Goal: Information Seeking & Learning: Learn about a topic

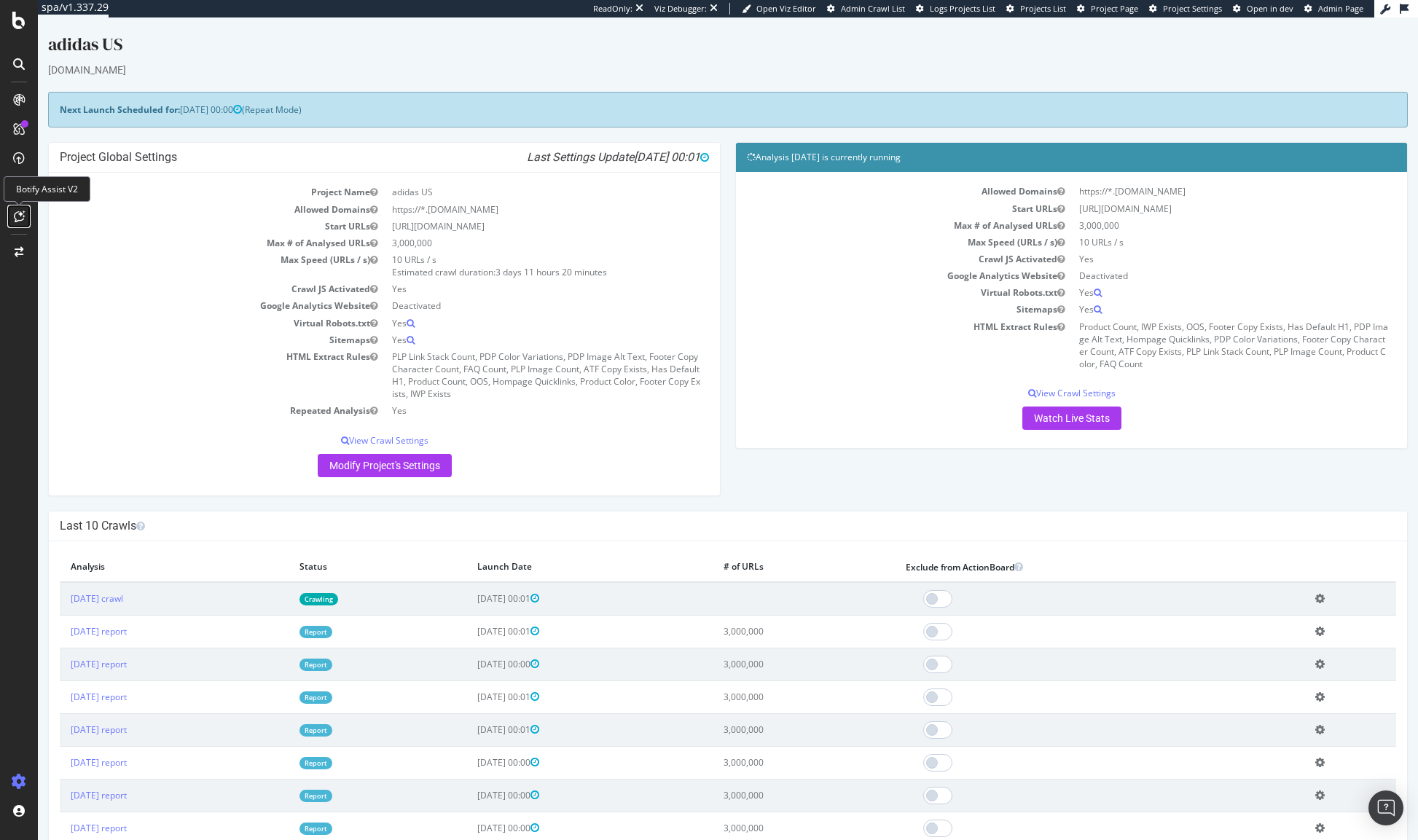
click at [20, 214] on icon at bounding box center [19, 216] width 11 height 12
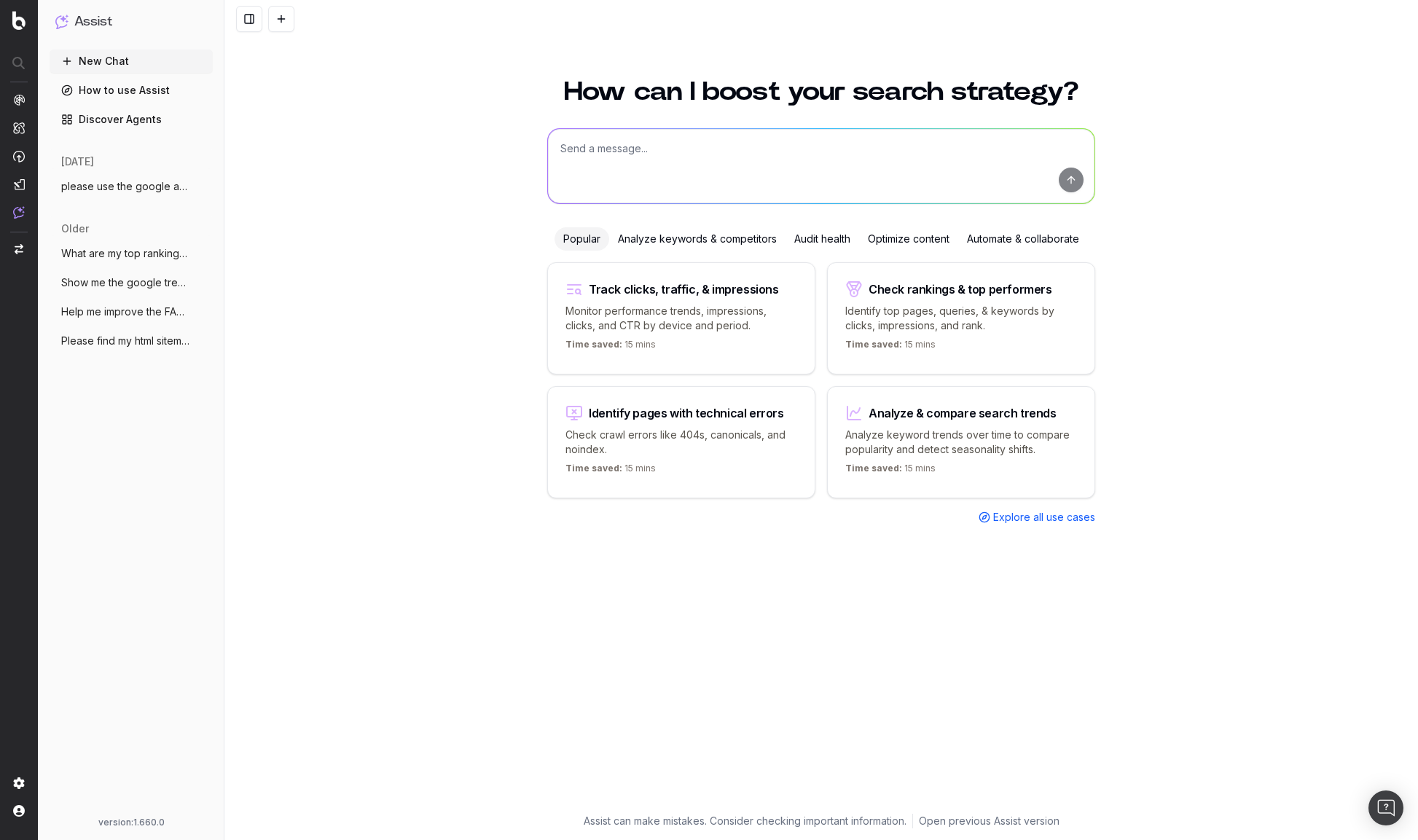
click at [112, 184] on span "please use the google adwords API to fin" at bounding box center [125, 186] width 129 height 14
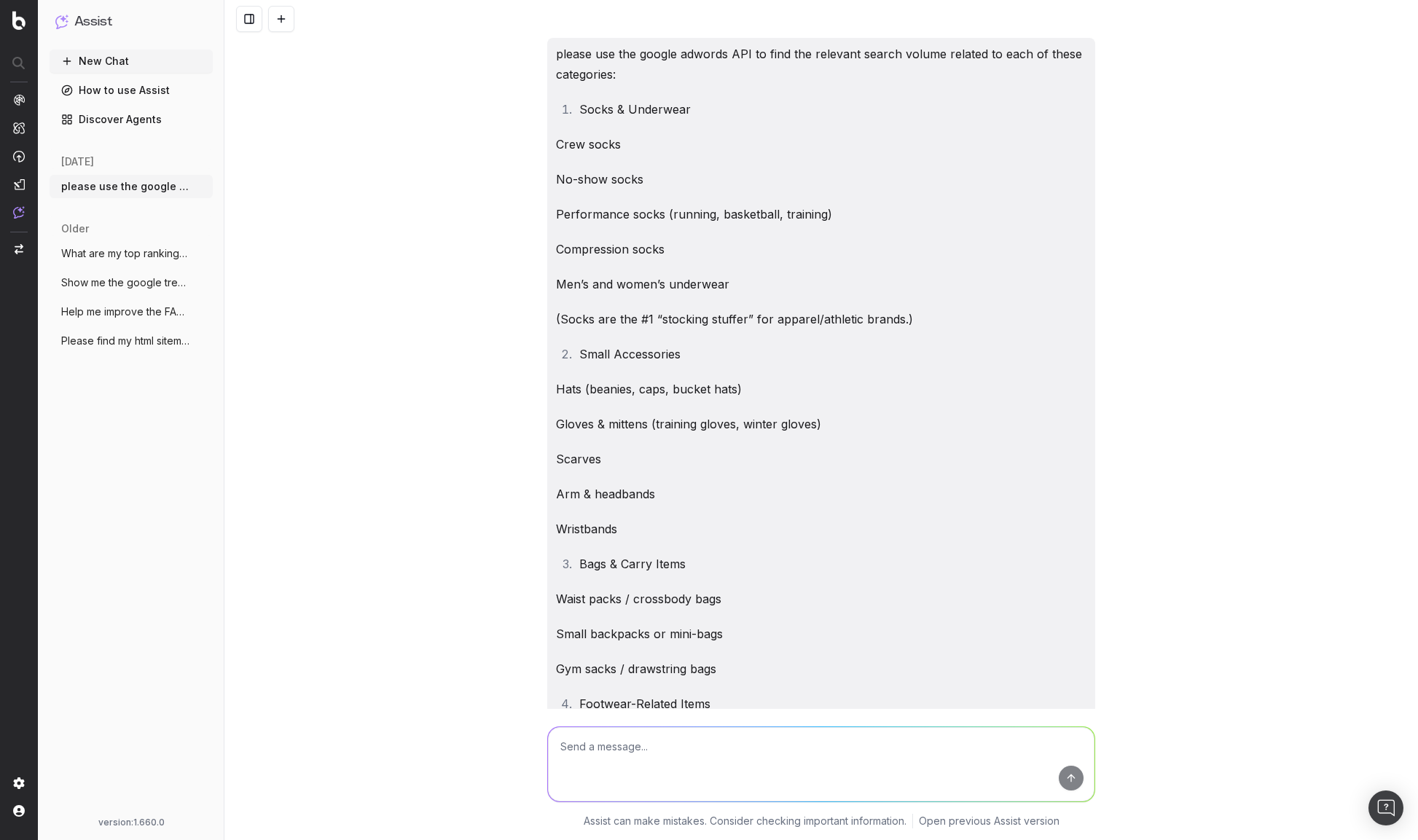
scroll to position [6094, 0]
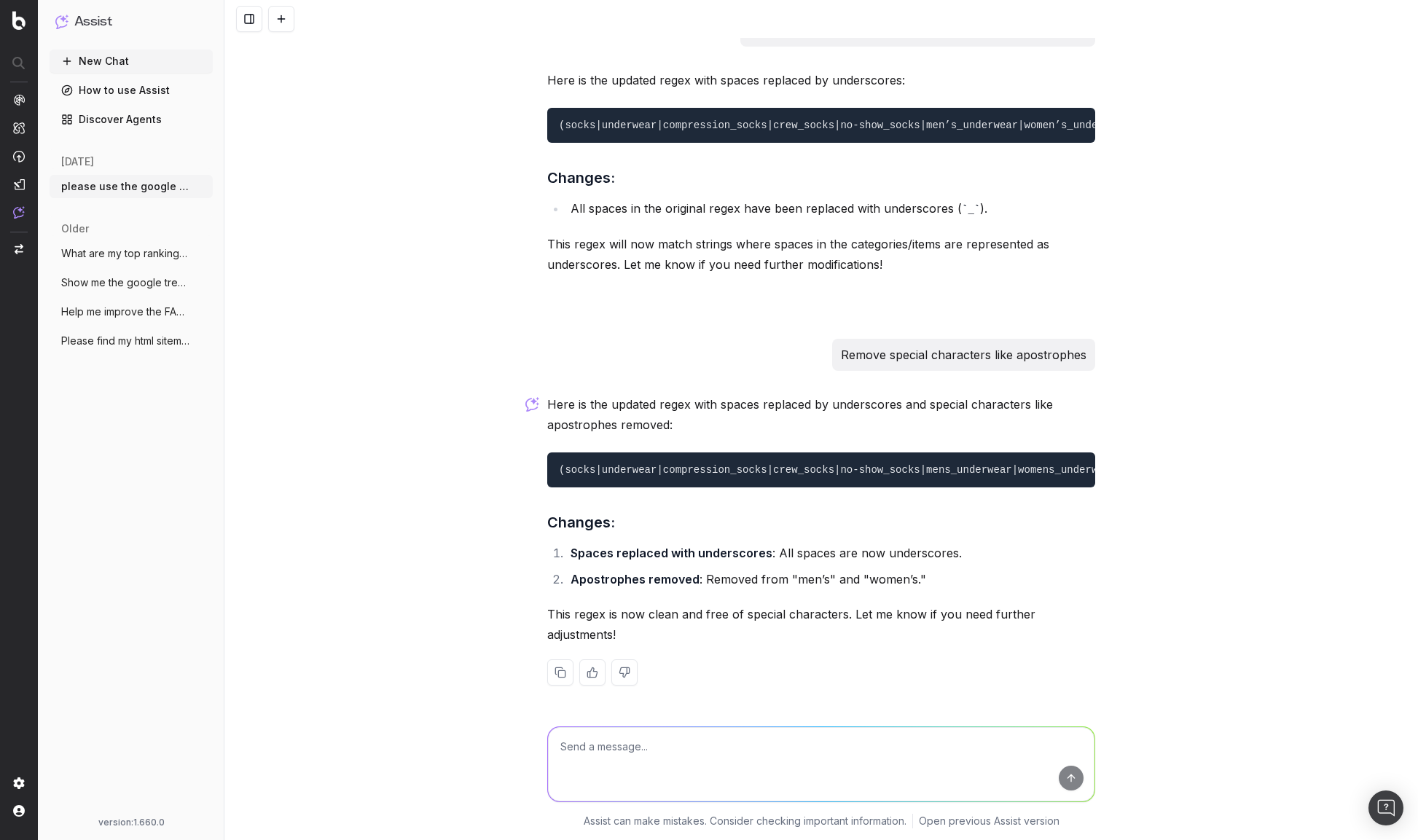
copy code "(socks|underwear|compression_socks|crew_socks|no-show_socks|mens_underwear|wome…"
click at [391, 119] on div "please use the google adwords API to find the relevant search volume related to…" at bounding box center [821, 420] width 1193 height 840
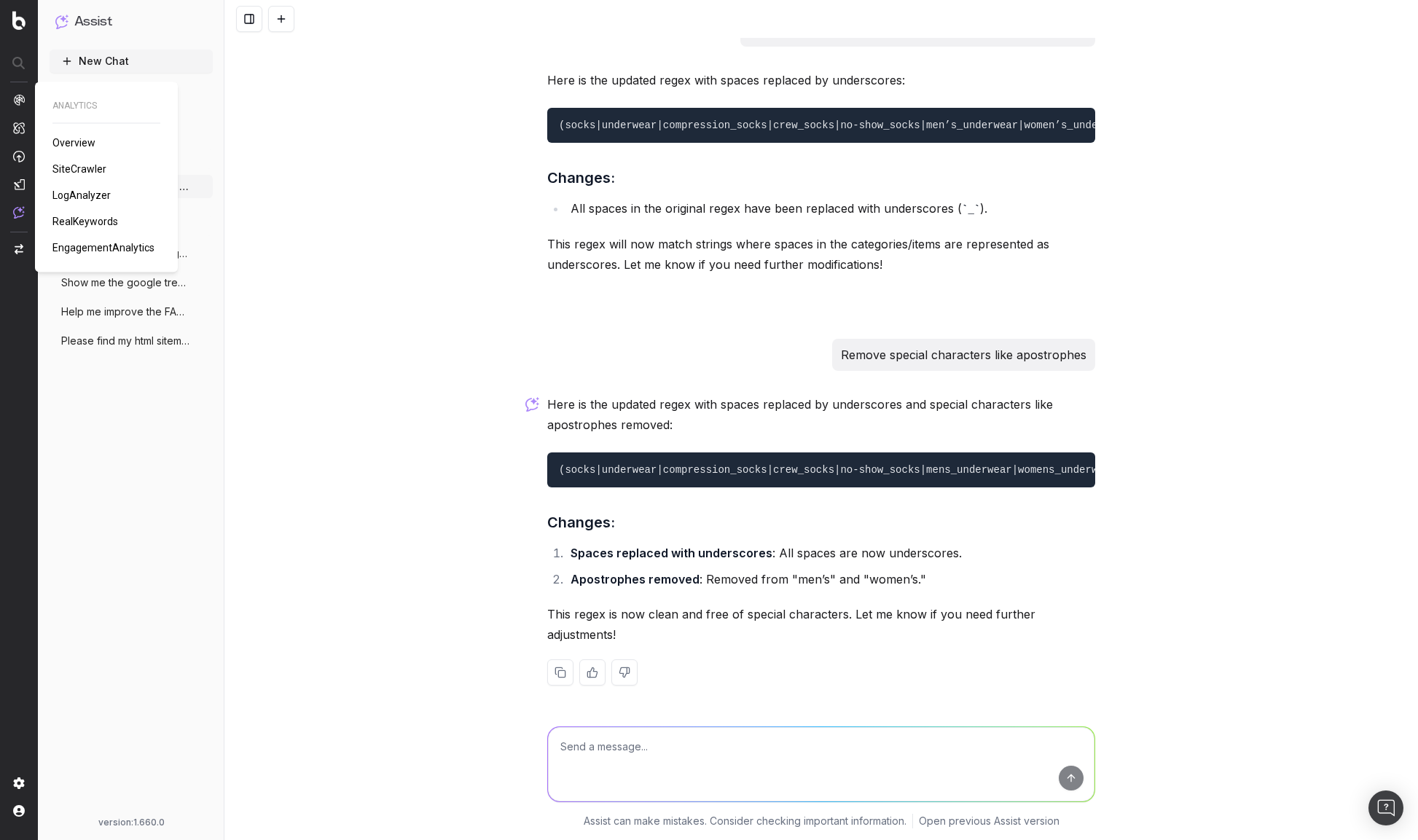
click at [19, 97] on img at bounding box center [19, 100] width 12 height 12
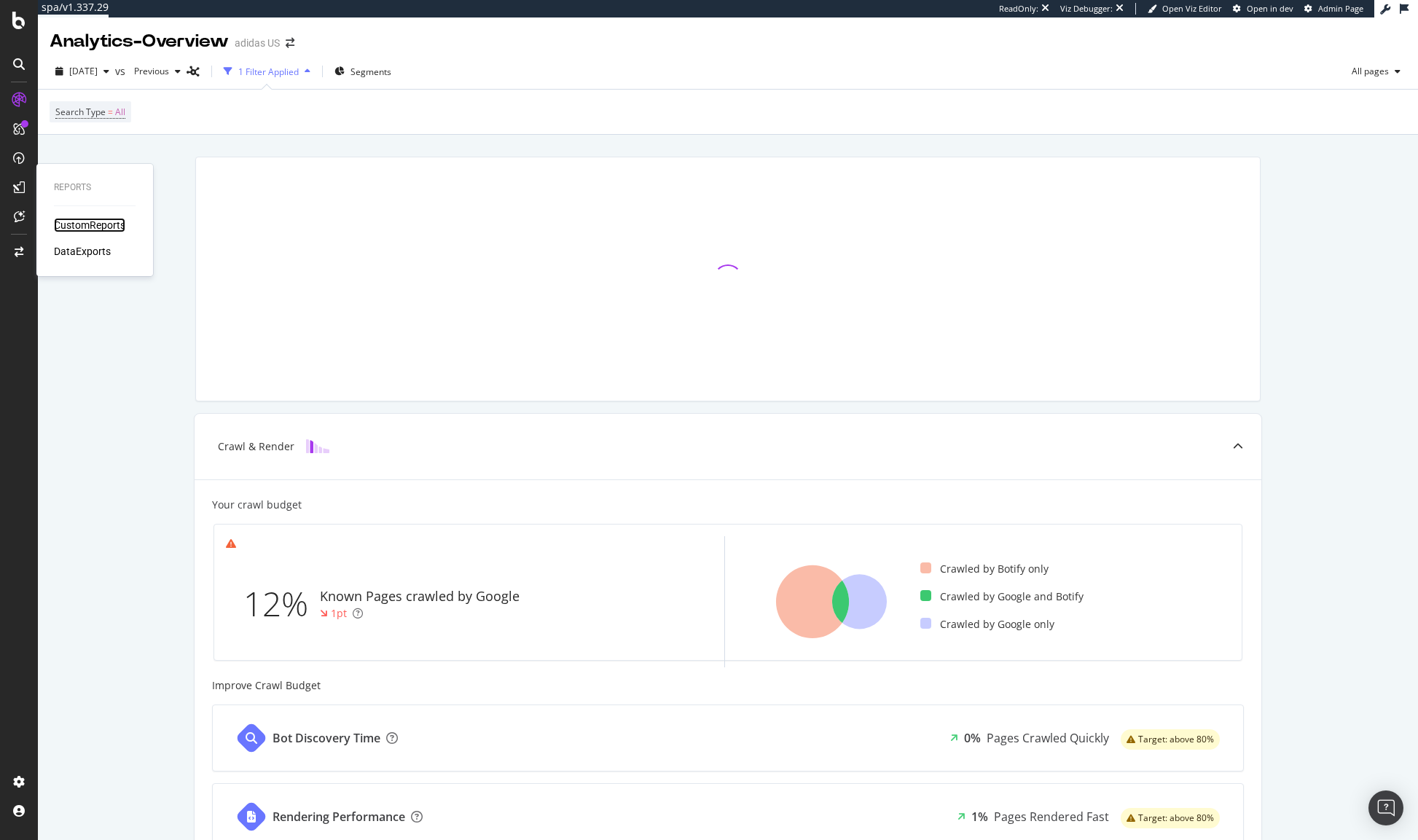
click at [94, 230] on div "CustomReports" at bounding box center [90, 225] width 72 height 14
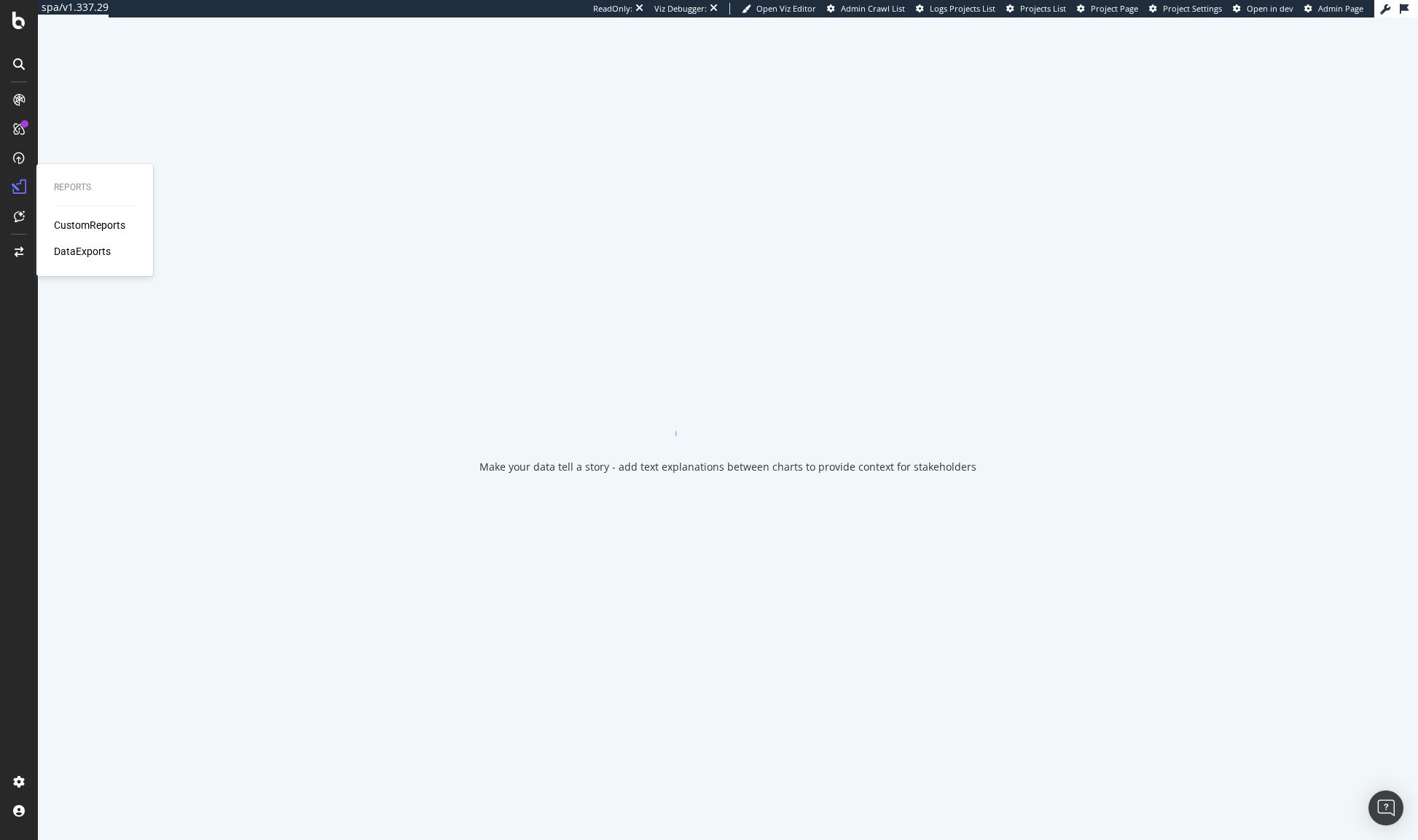
click at [78, 243] on div "CustomReports DataExports" at bounding box center [95, 238] width 82 height 41
click at [77, 251] on div "DataExports" at bounding box center [83, 250] width 57 height 14
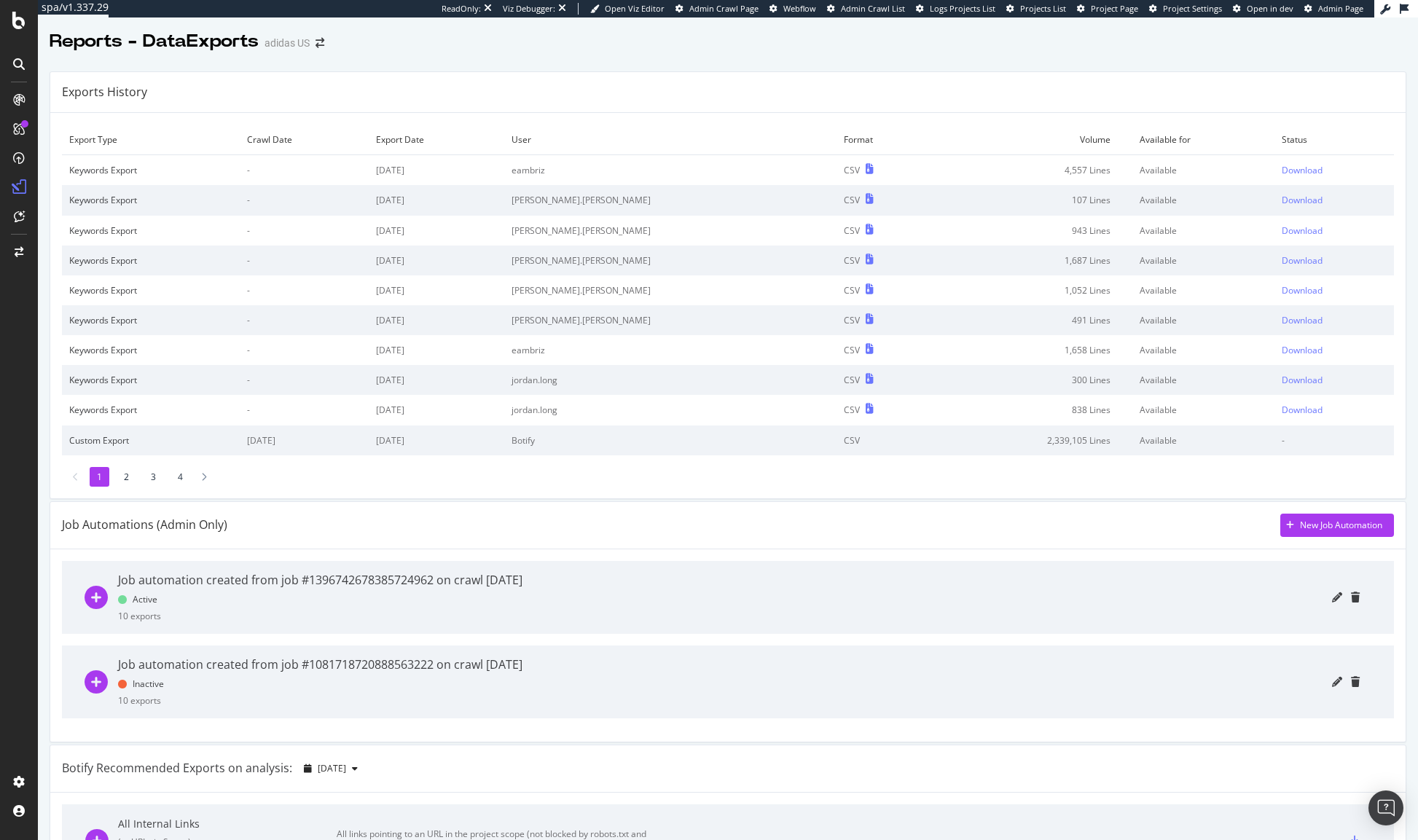
click at [777, 78] on div "Exports History" at bounding box center [727, 92] width 1355 height 41
click at [625, 169] on td "eambriz" at bounding box center [671, 170] width 332 height 31
click at [91, 215] on div "RealKeywords" at bounding box center [87, 215] width 65 height 14
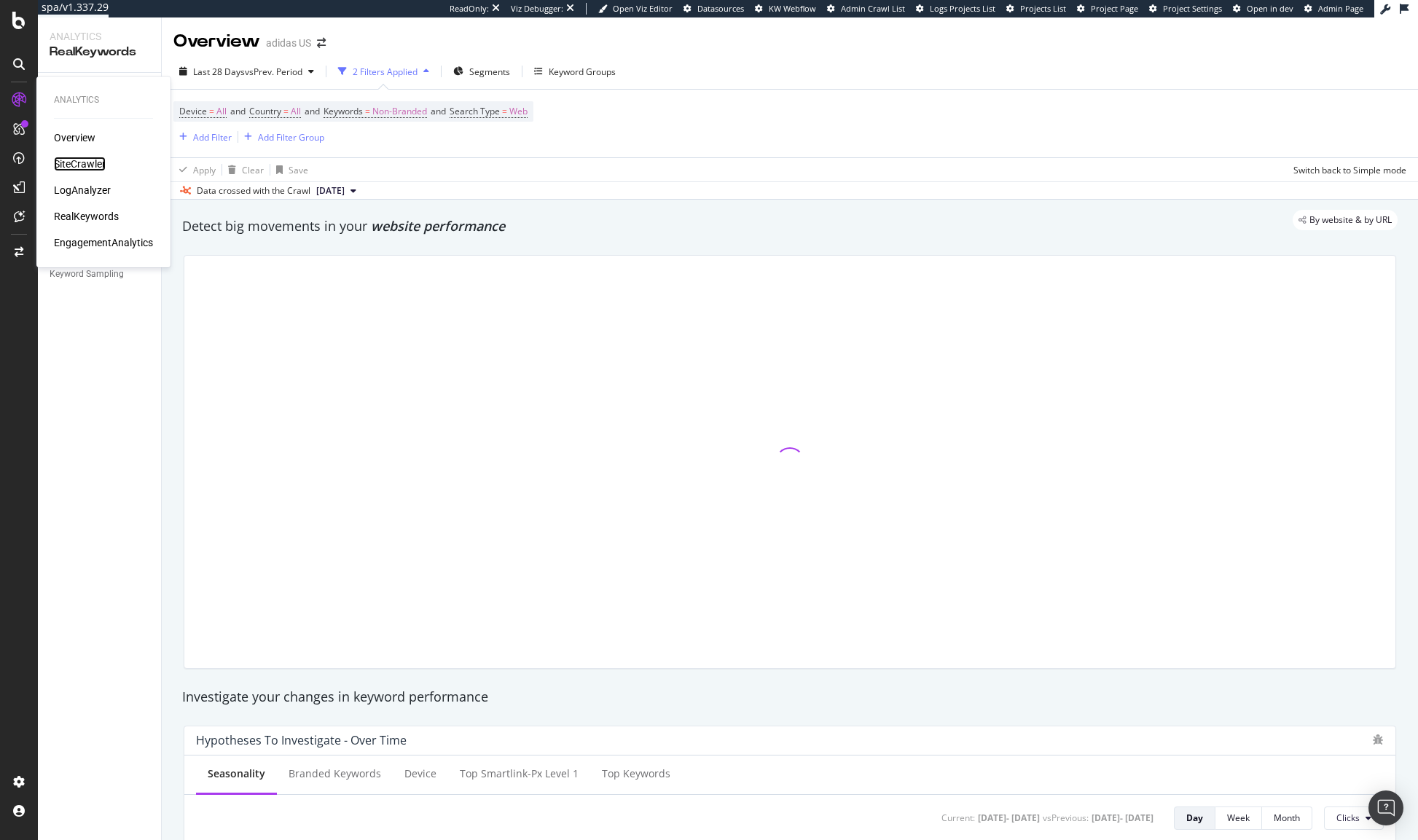
click at [82, 162] on div "SiteCrawler" at bounding box center [80, 164] width 52 height 14
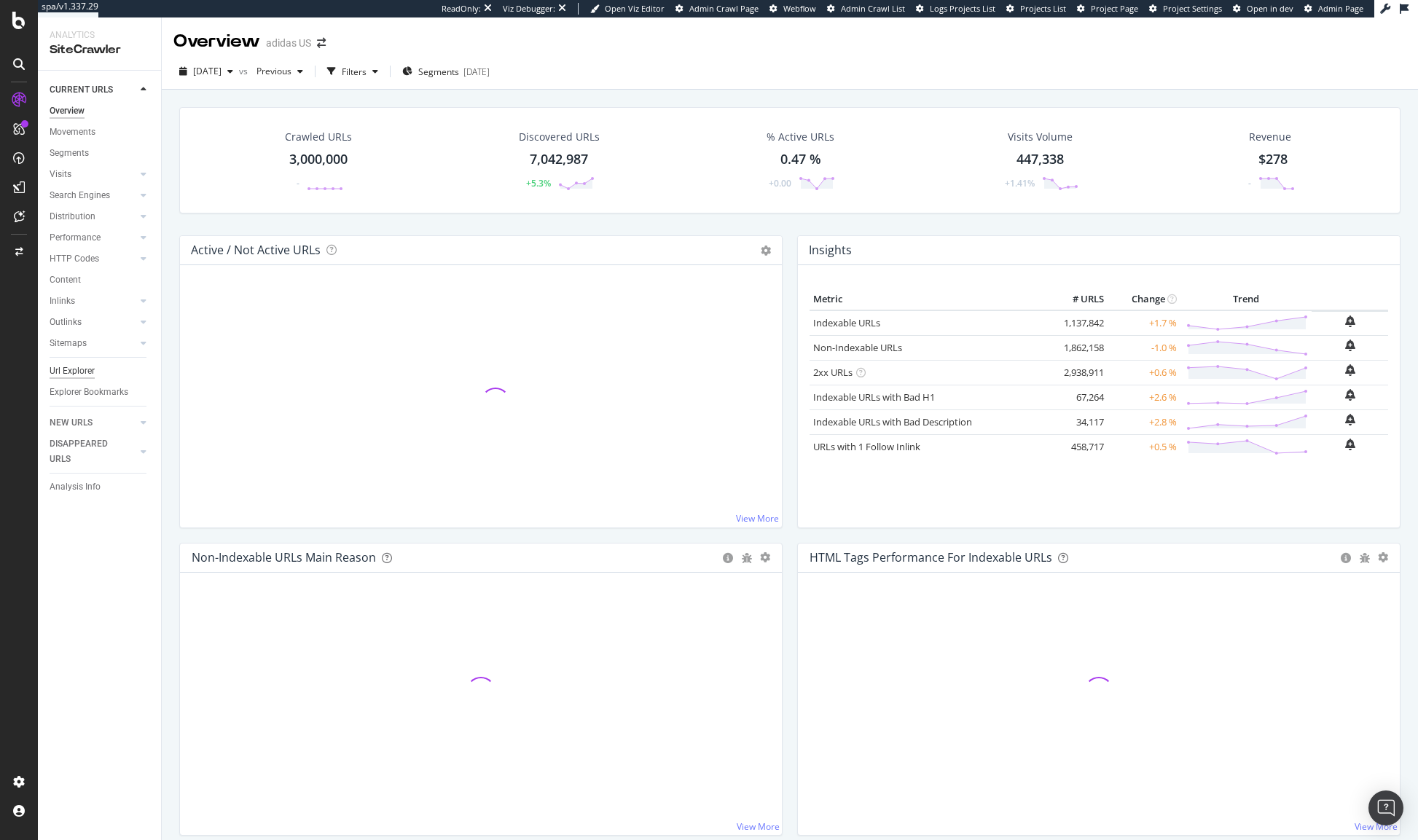
click at [75, 363] on div "Url Explorer" at bounding box center [72, 371] width 45 height 15
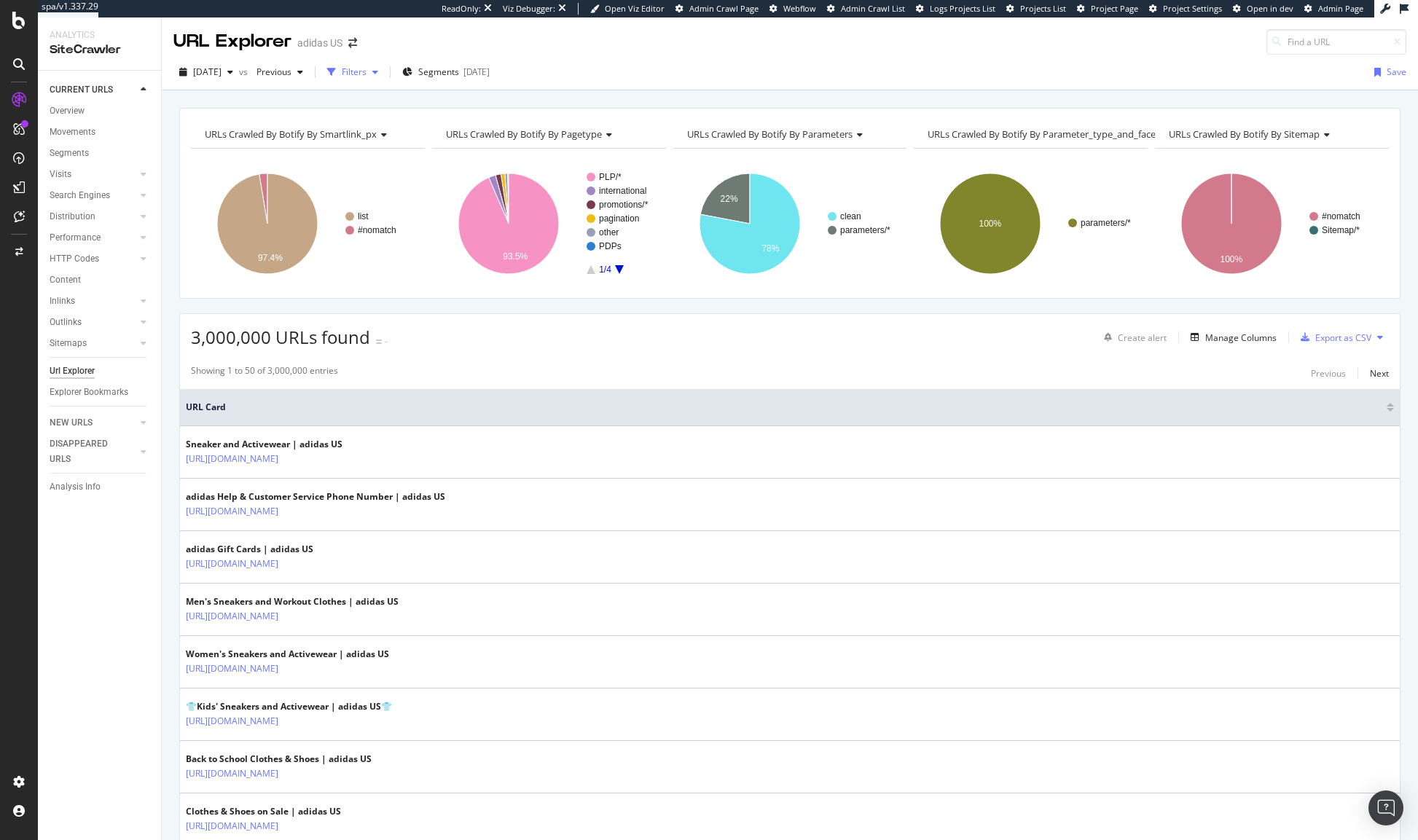
click at [378, 72] on icon "button" at bounding box center [375, 72] width 6 height 8
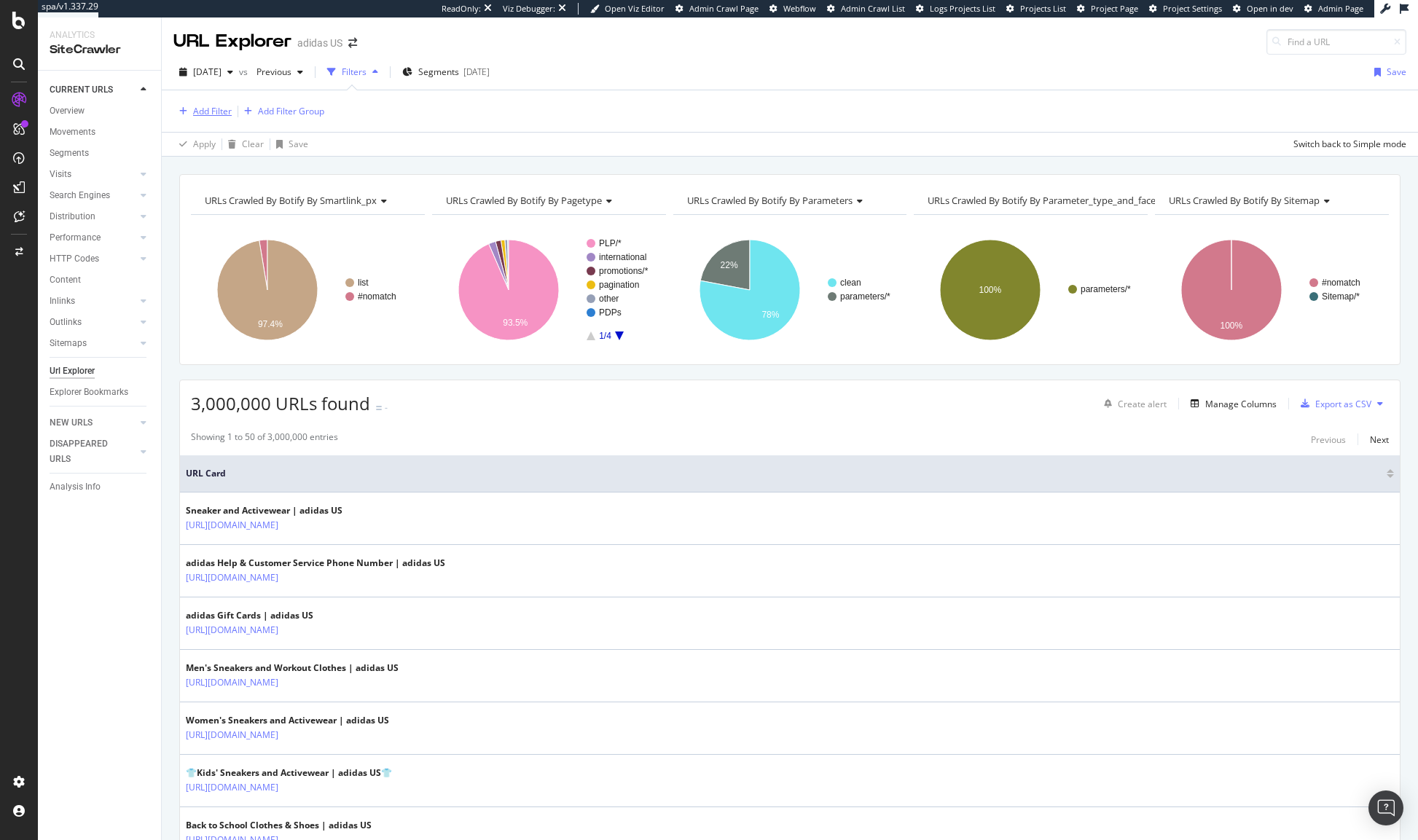
click at [202, 106] on div "Add Filter" at bounding box center [212, 111] width 38 height 13
click at [459, 93] on div "Add Filter Add Filter Group" at bounding box center [790, 111] width 1233 height 42
click at [384, 79] on div "Filters" at bounding box center [352, 72] width 63 height 22
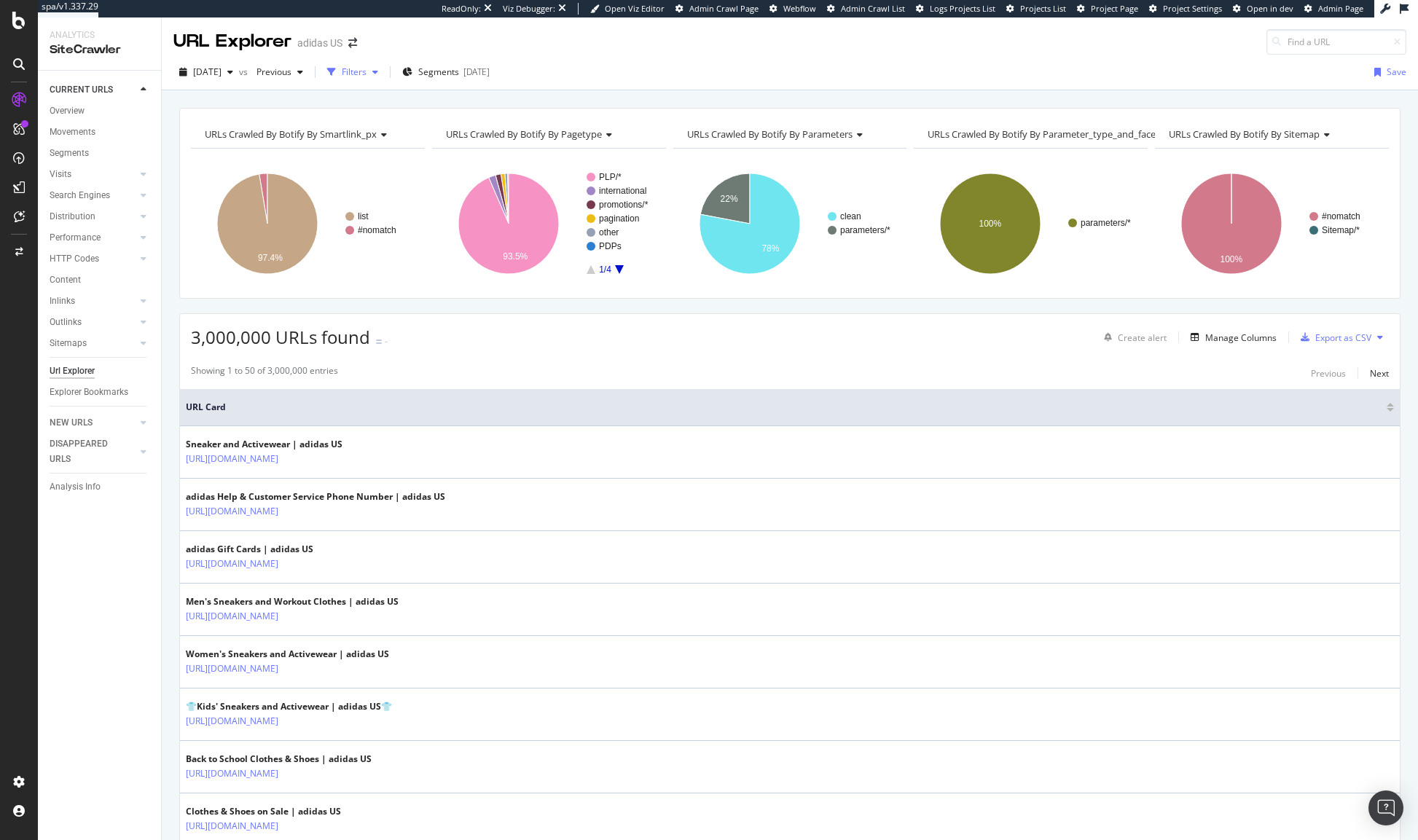
click at [384, 79] on div "Filters" at bounding box center [352, 72] width 63 height 22
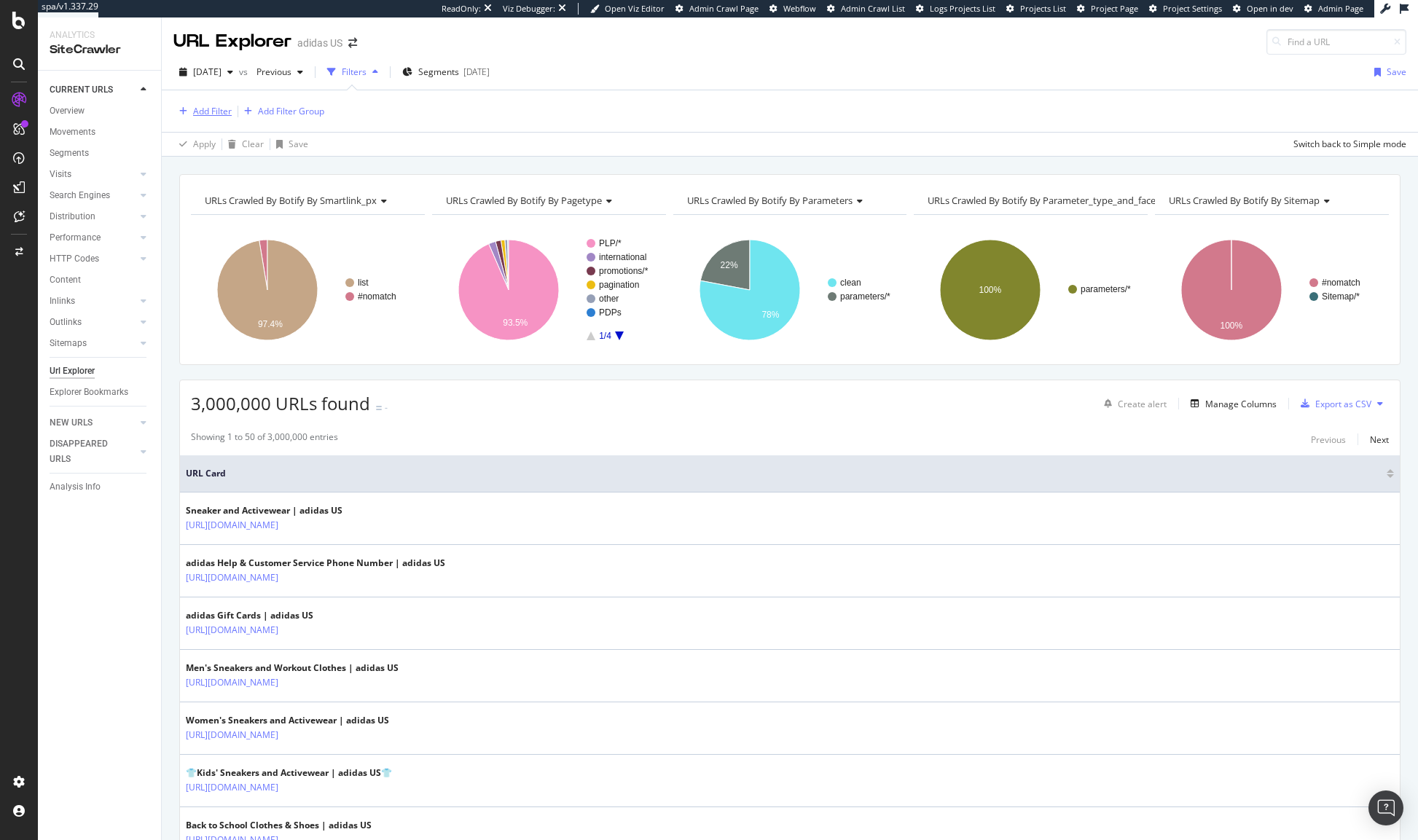
click at [220, 116] on div "Add Filter" at bounding box center [212, 111] width 38 height 13
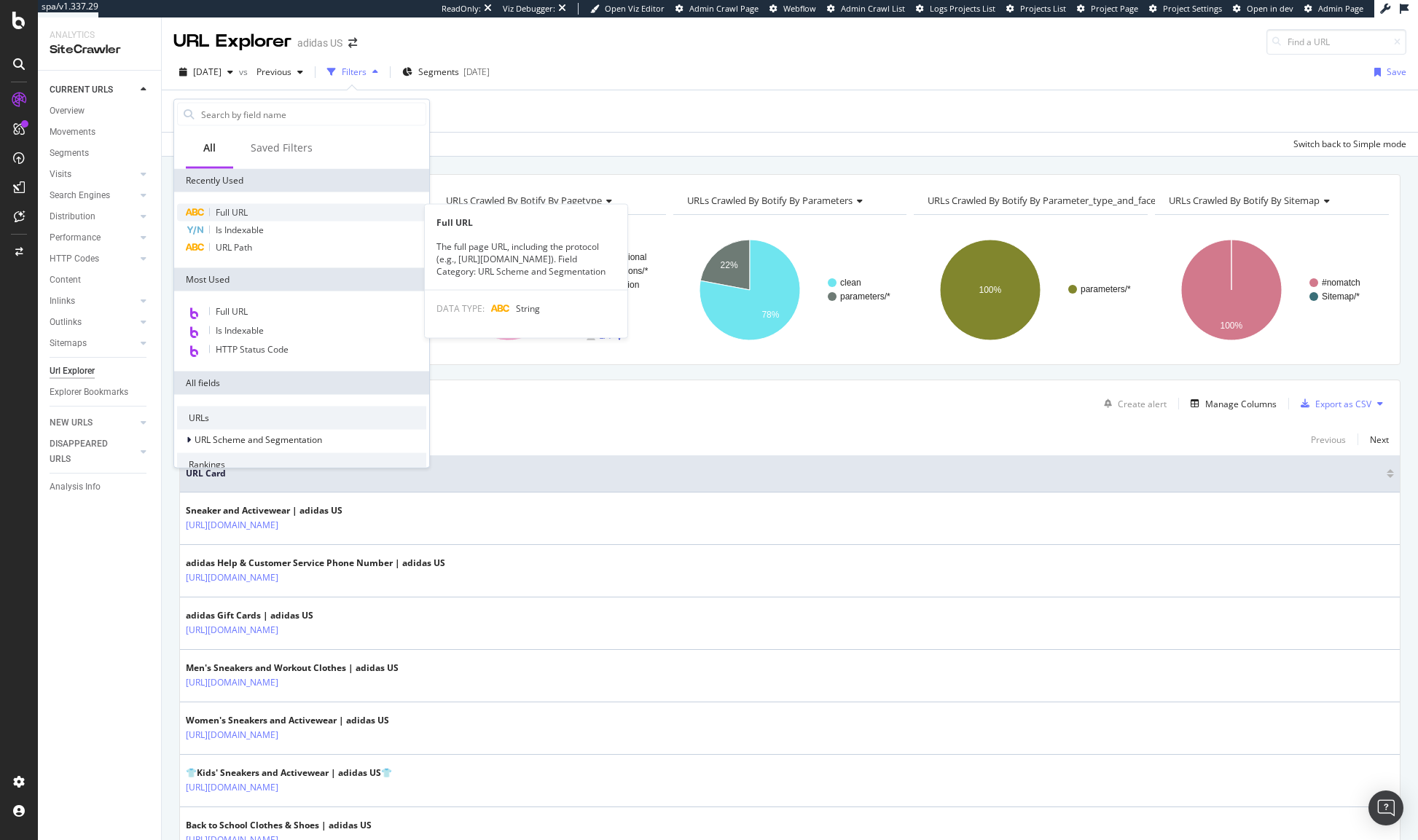
click at [256, 216] on div "Full URL" at bounding box center [301, 212] width 249 height 18
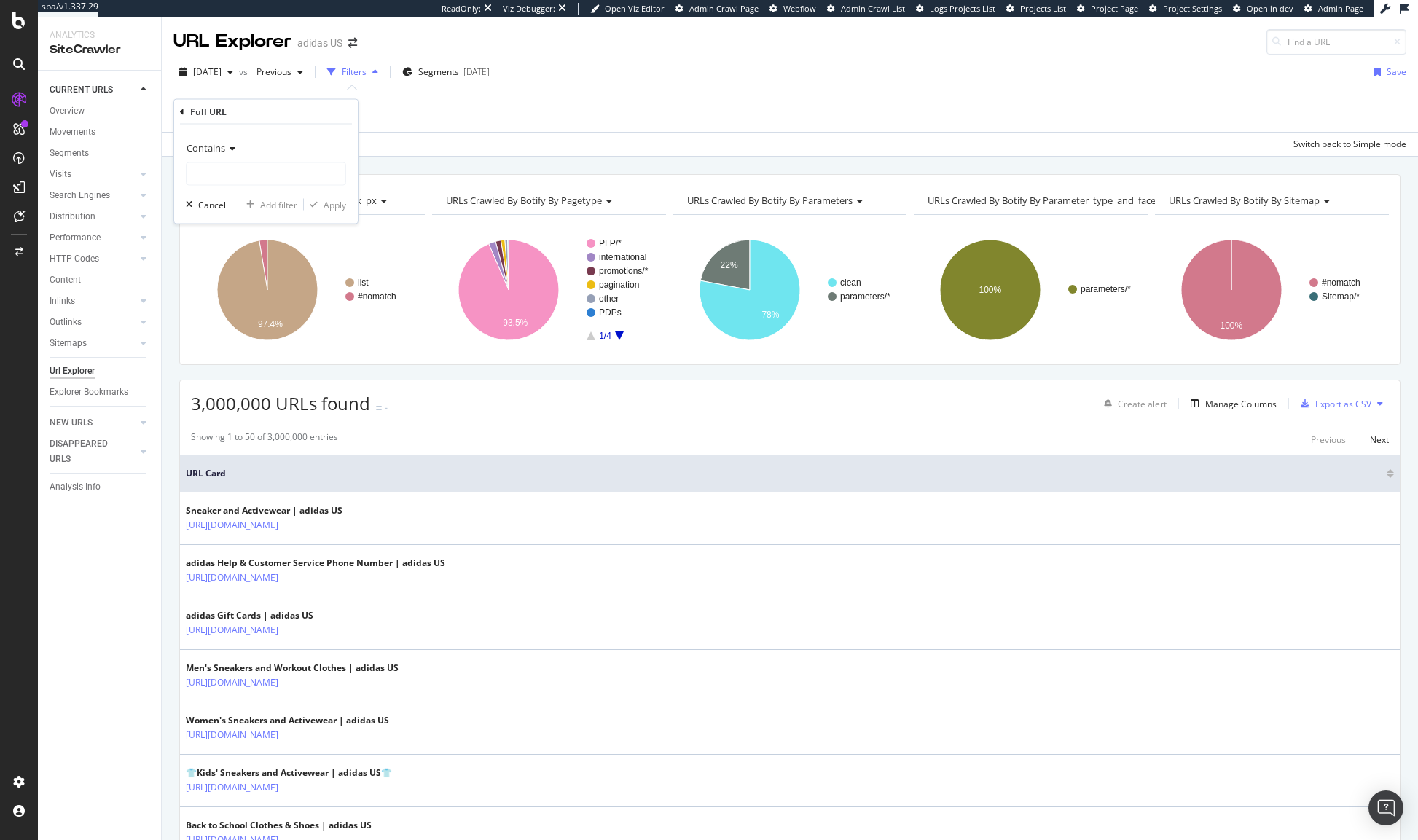
click at [210, 154] on span "Contains" at bounding box center [205, 148] width 38 height 13
click at [215, 323] on span "Matches regex" at bounding box center [223, 329] width 60 height 13
click at [217, 169] on input "text" at bounding box center [266, 175] width 159 height 23
click at [228, 177] on input "text" at bounding box center [266, 175] width 159 height 23
